Goal: Task Accomplishment & Management: Use online tool/utility

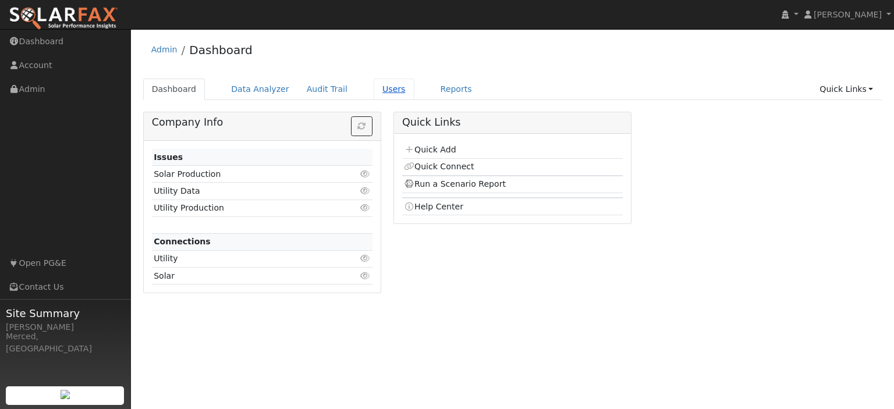
click at [380, 90] on link "Users" at bounding box center [394, 90] width 41 height 22
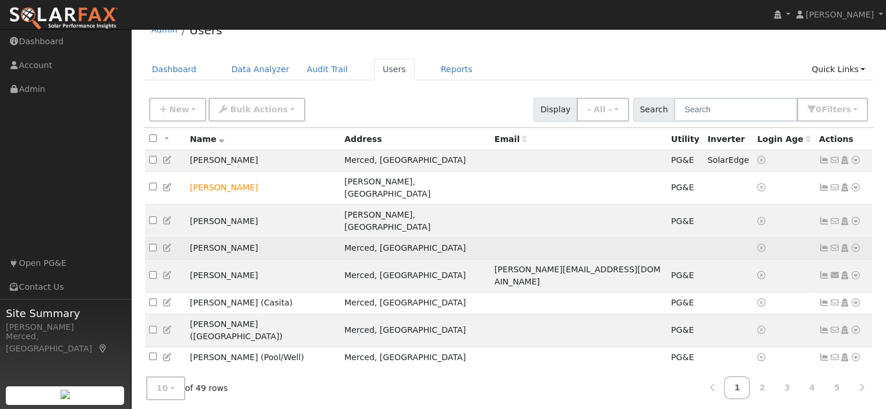
scroll to position [37, 0]
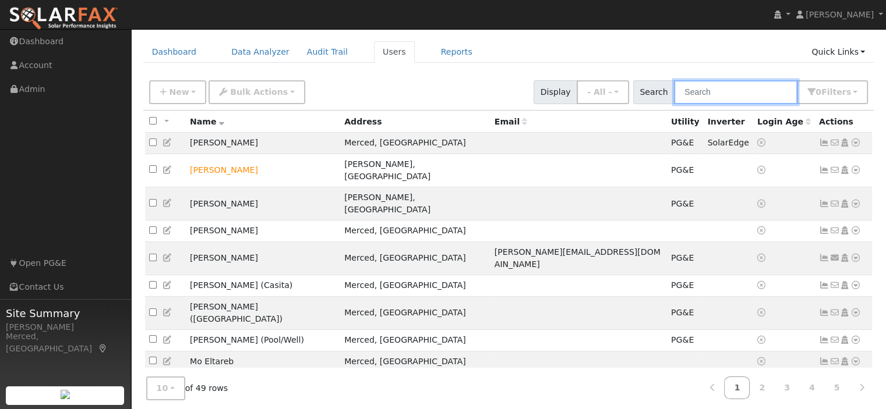
click at [710, 90] on input "text" at bounding box center [735, 92] width 123 height 24
type input "r"
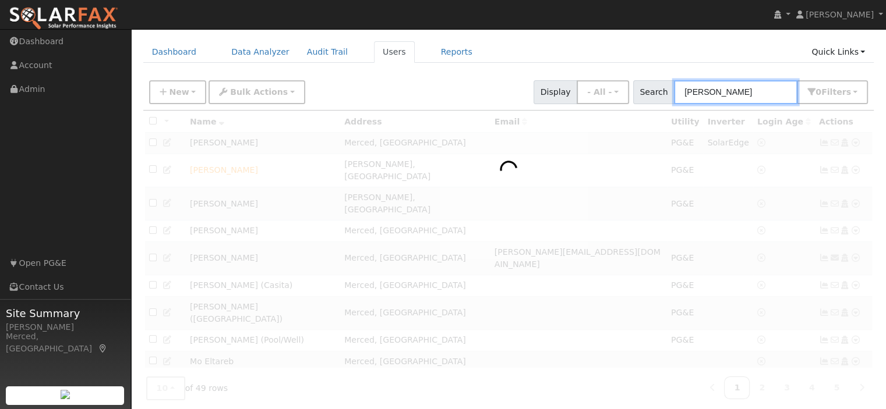
scroll to position [30, 0]
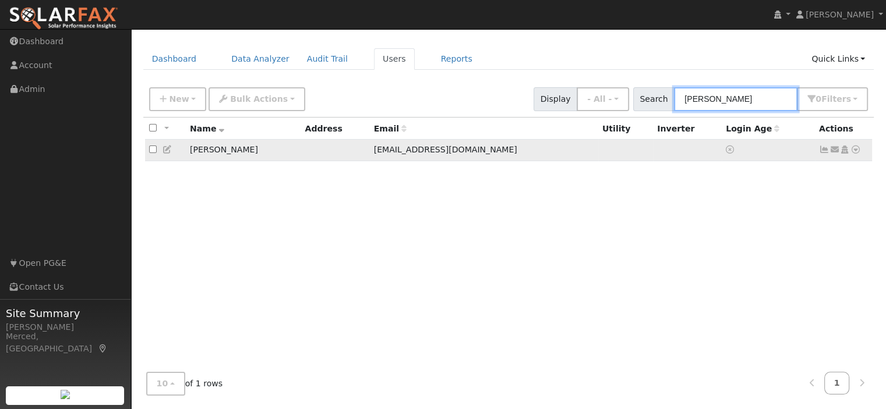
type input "franey"
click at [853, 148] on icon at bounding box center [855, 150] width 10 height 8
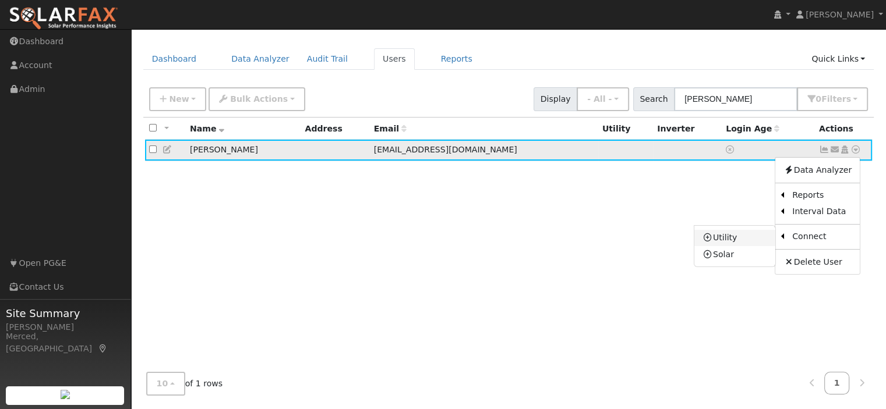
click at [755, 234] on link "Utility" at bounding box center [734, 238] width 81 height 16
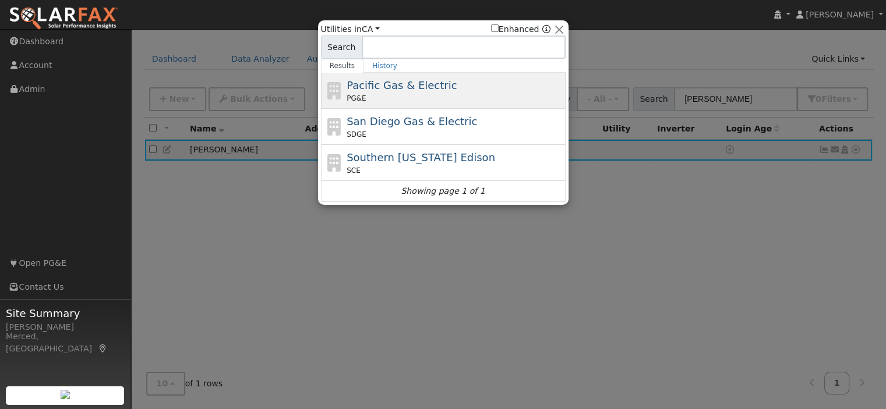
click at [476, 83] on div "Pacific Gas & Electric PG&E" at bounding box center [454, 90] width 216 height 26
